Goal: Check status: Check status

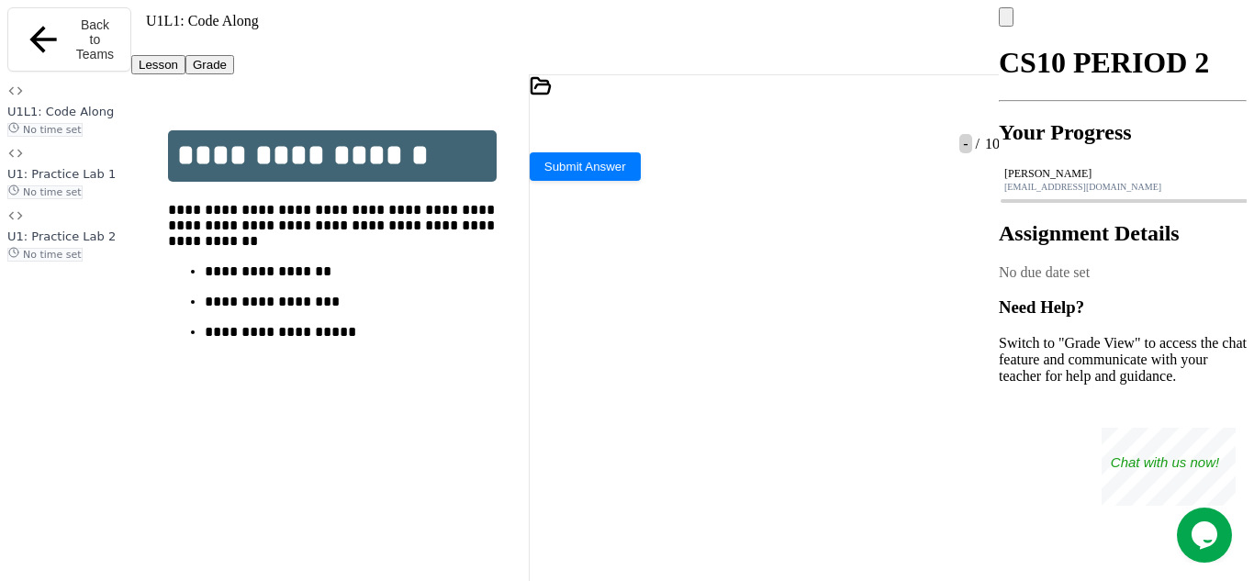
click at [1138, 140] on h2 "Your Progress" at bounding box center [1123, 132] width 248 height 25
click at [971, 55] on div "Lesson Grade" at bounding box center [564, 64] width 867 height 19
